Goal: Task Accomplishment & Management: Use online tool/utility

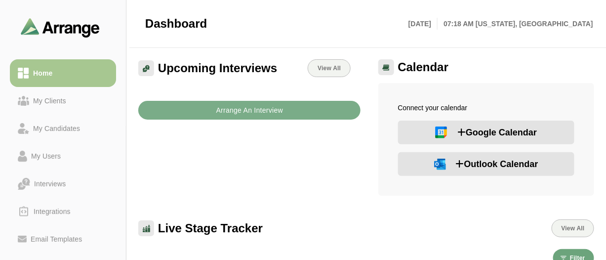
click at [520, 169] on span "Outlook Calendar" at bounding box center [497, 164] width 82 height 14
